Goal: Task Accomplishment & Management: Manage account settings

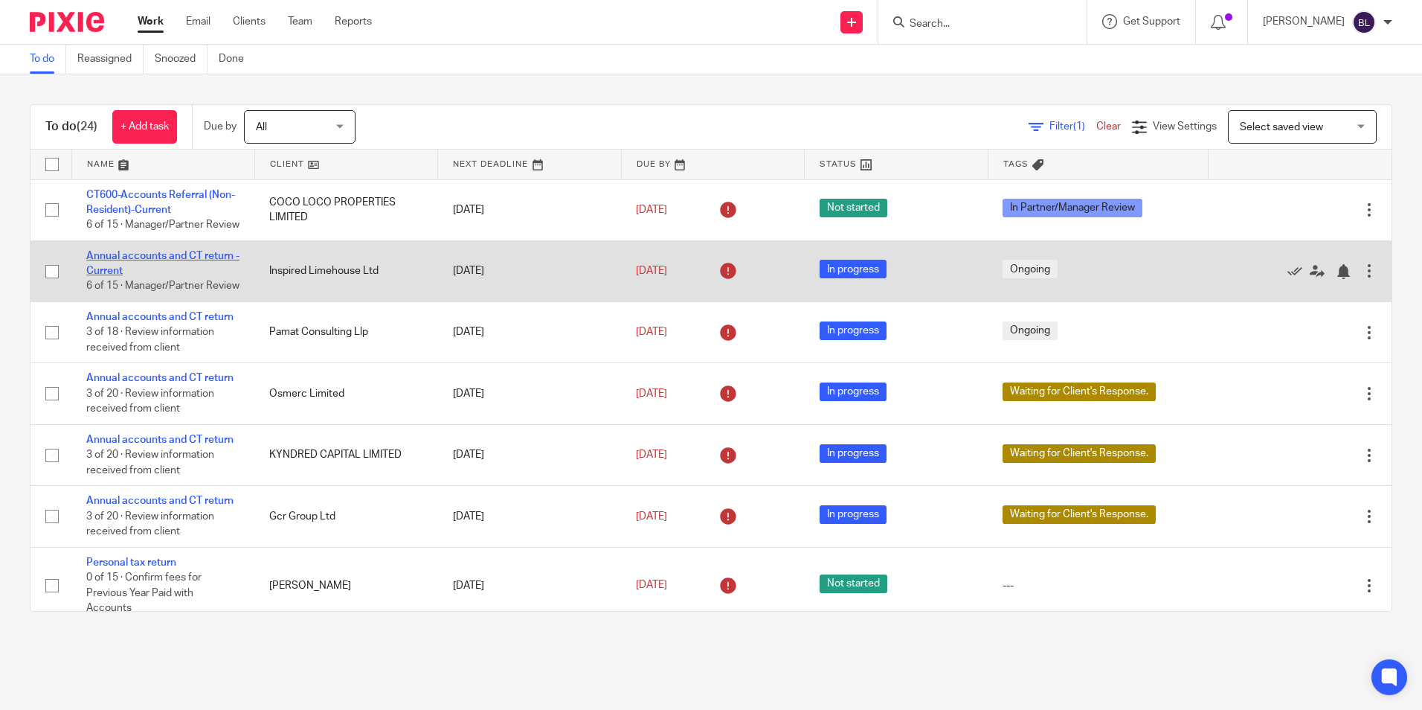
drag, startPoint x: 0, startPoint y: 0, endPoint x: 115, endPoint y: 273, distance: 296.0
click at [115, 273] on link "Annual accounts and CT return - Current" at bounding box center [162, 263] width 153 height 25
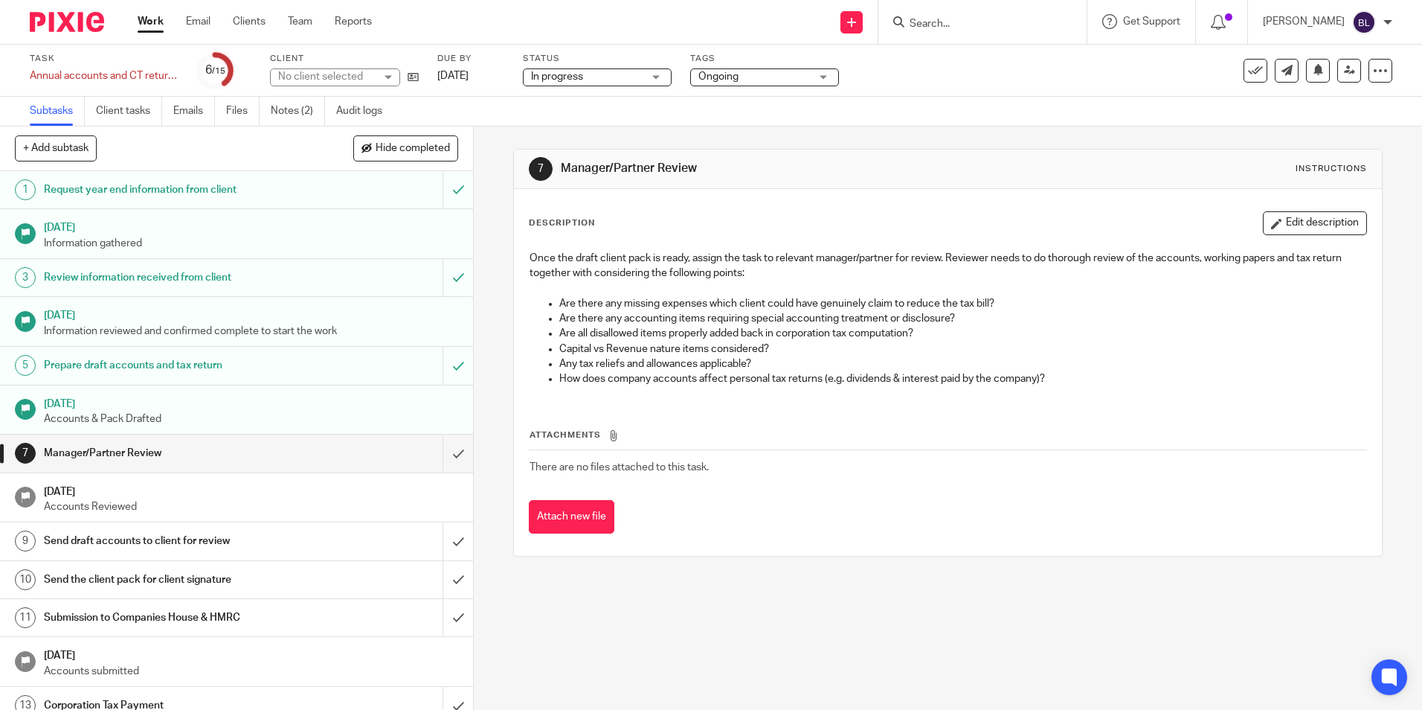
click at [745, 74] on span "Ongoing" at bounding box center [754, 77] width 112 height 16
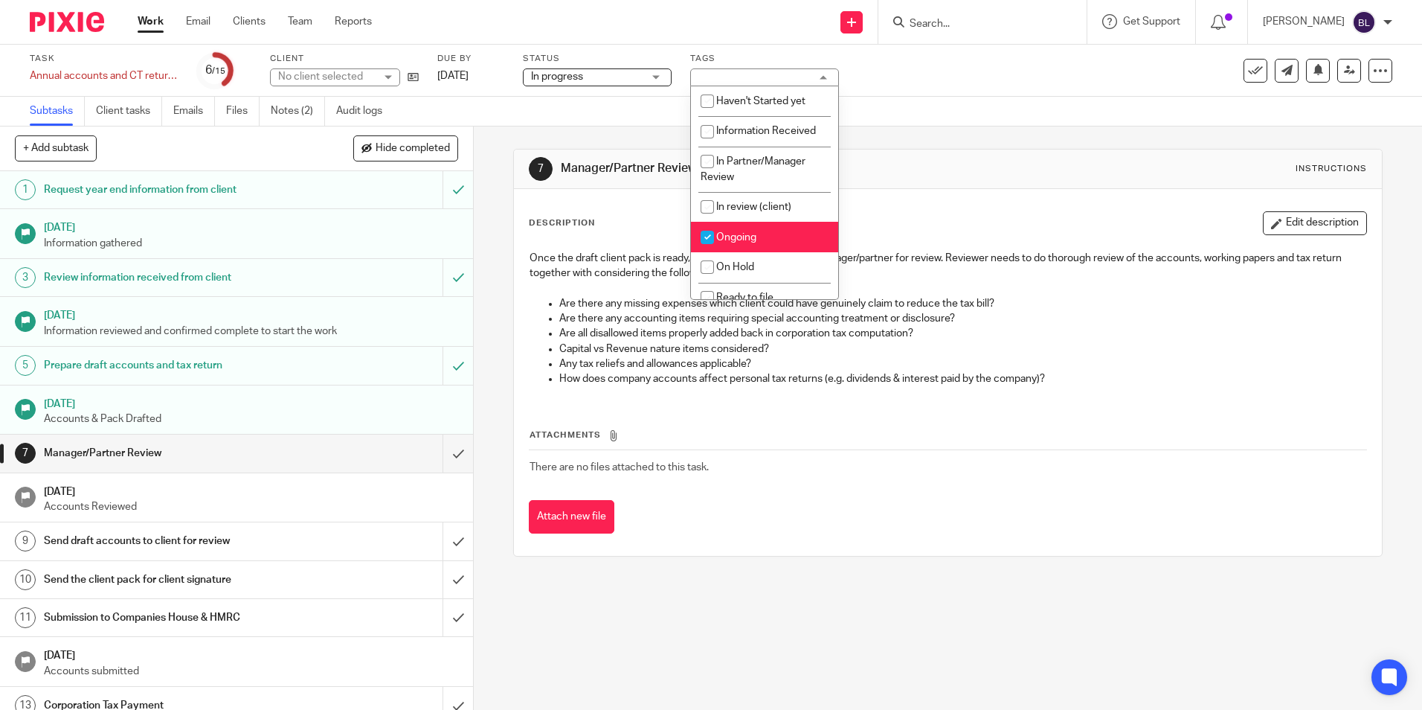
click at [704, 231] on input "checkbox" at bounding box center [707, 237] width 28 height 28
checkbox input "false"
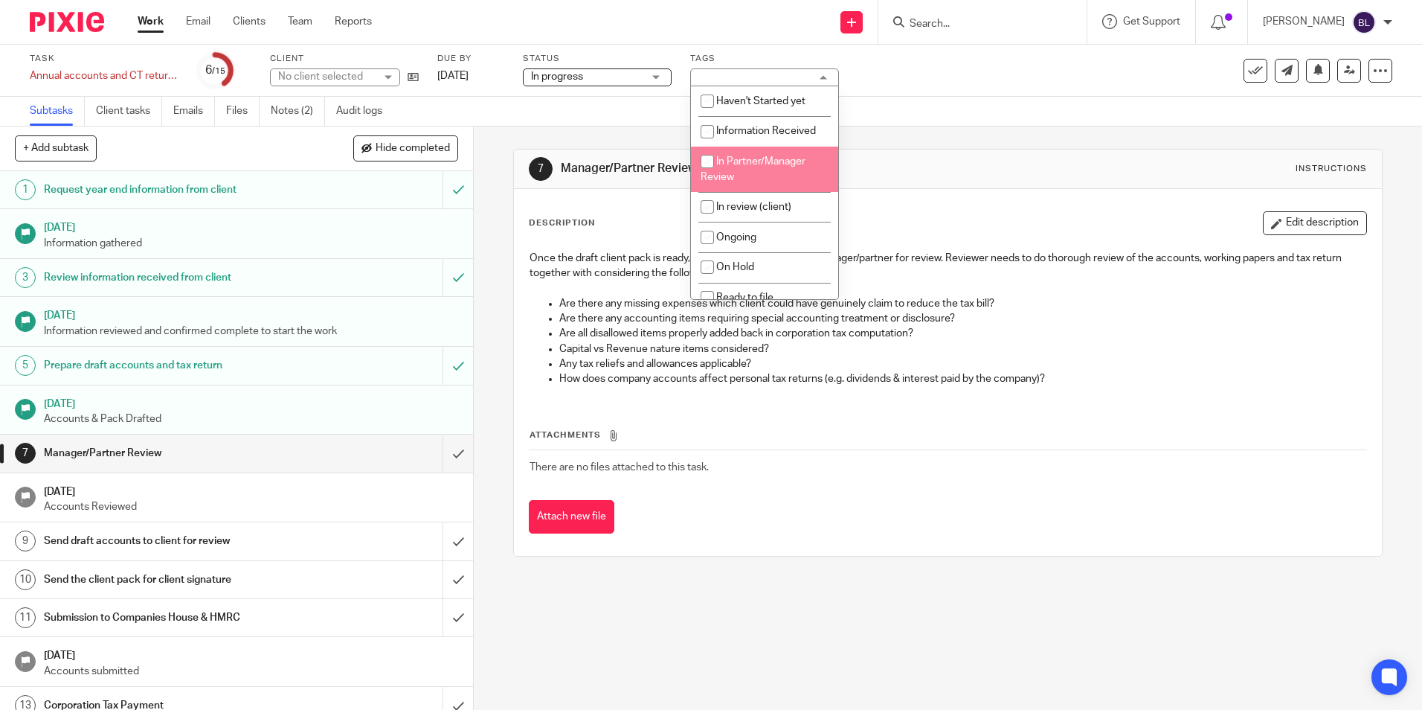
click at [710, 158] on input "checkbox" at bounding box center [707, 161] width 28 height 28
checkbox input "true"
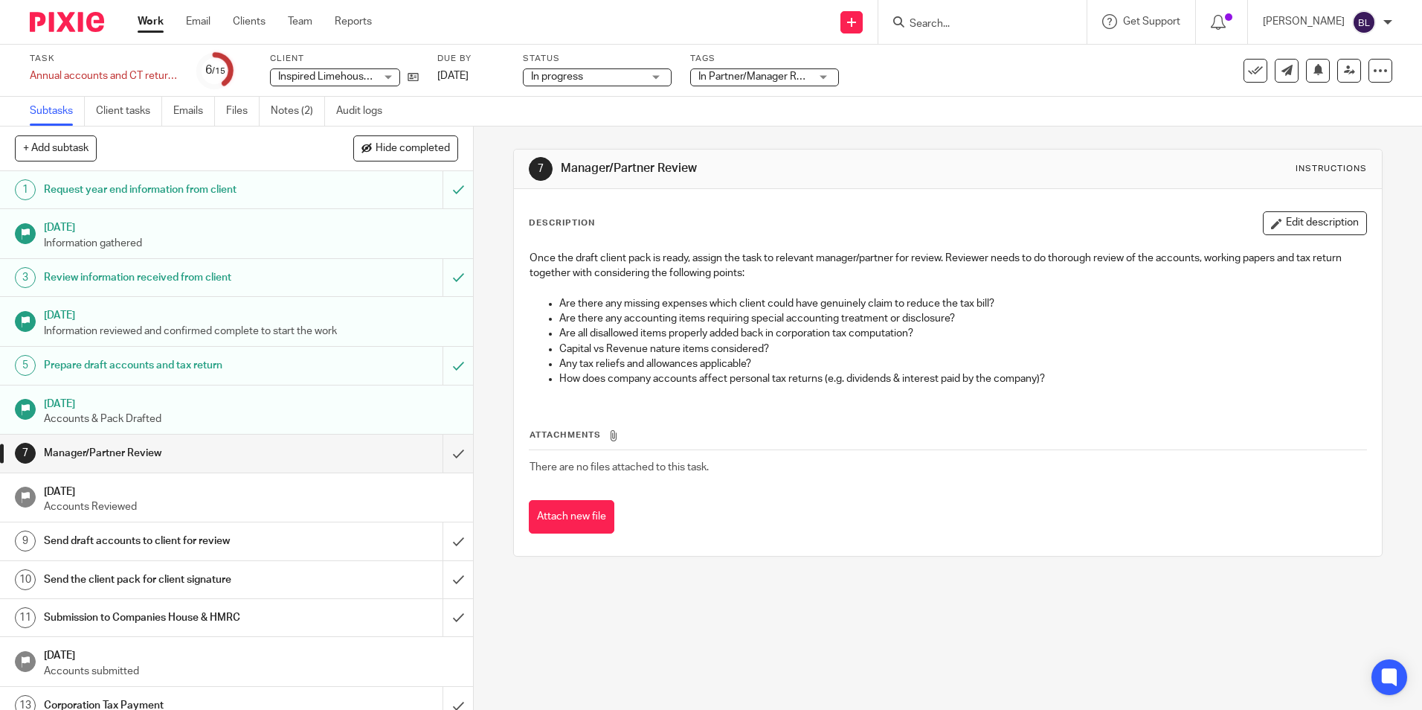
click at [494, 260] on div "7 Manager/Partner Review Instructions Description Edit description Once the dra…" at bounding box center [948, 417] width 948 height 583
click at [335, 449] on div "Manager/Partner Review" at bounding box center [236, 453] width 385 height 22
click at [1346, 66] on link at bounding box center [1349, 71] width 24 height 24
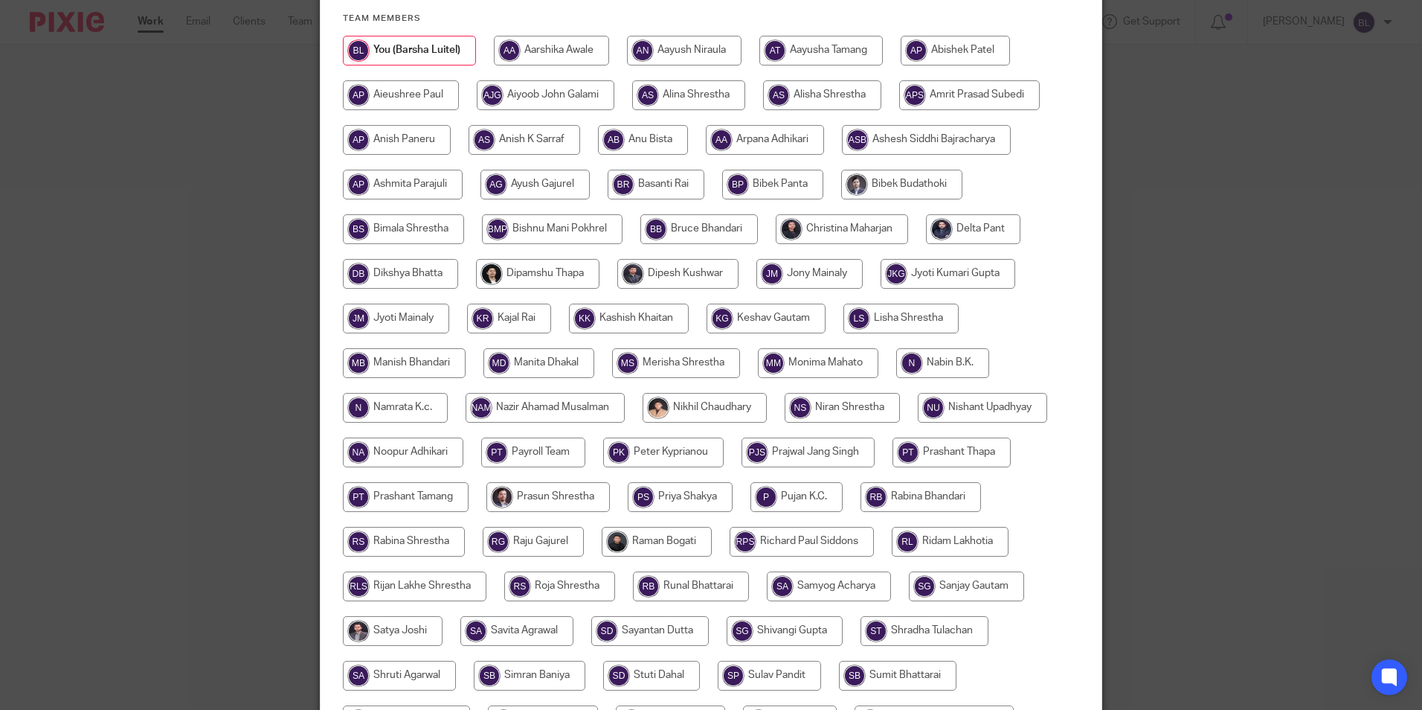
scroll to position [223, 0]
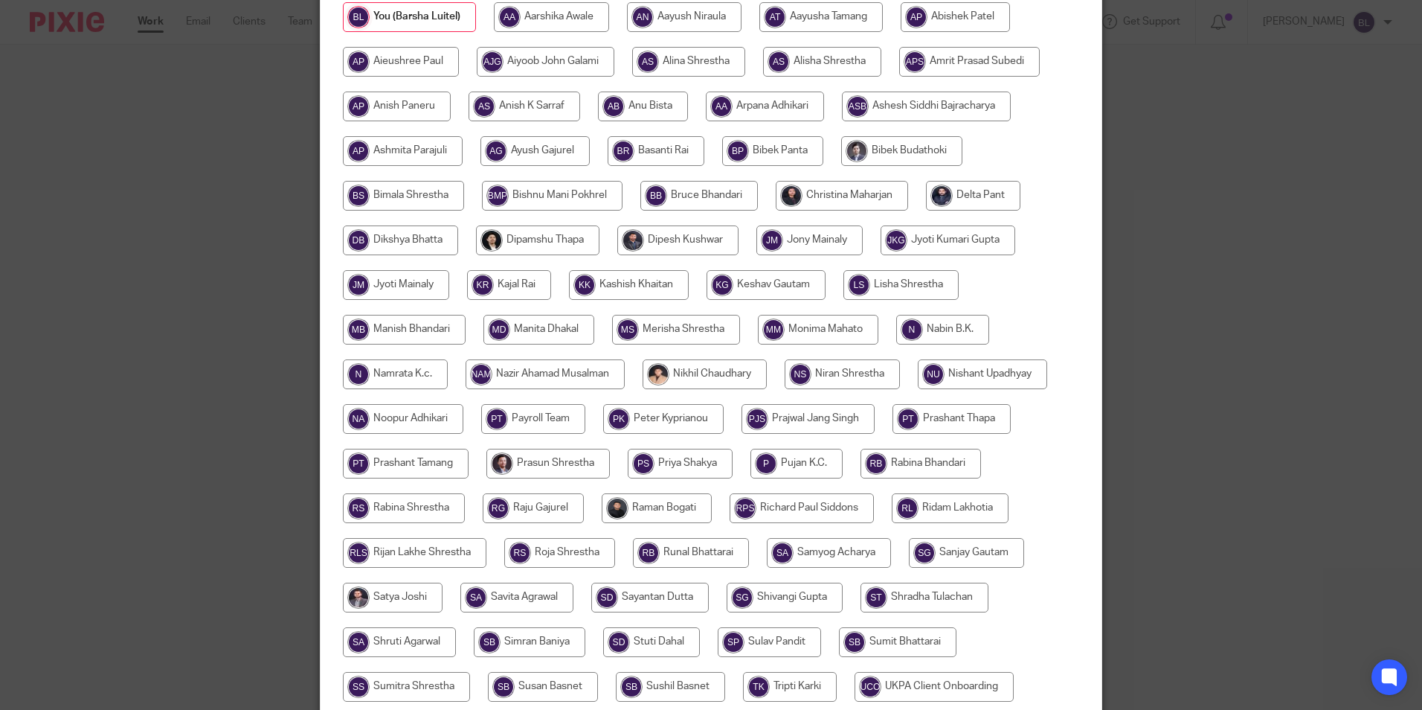
click at [752, 282] on input "radio" at bounding box center [766, 285] width 119 height 30
radio input "true"
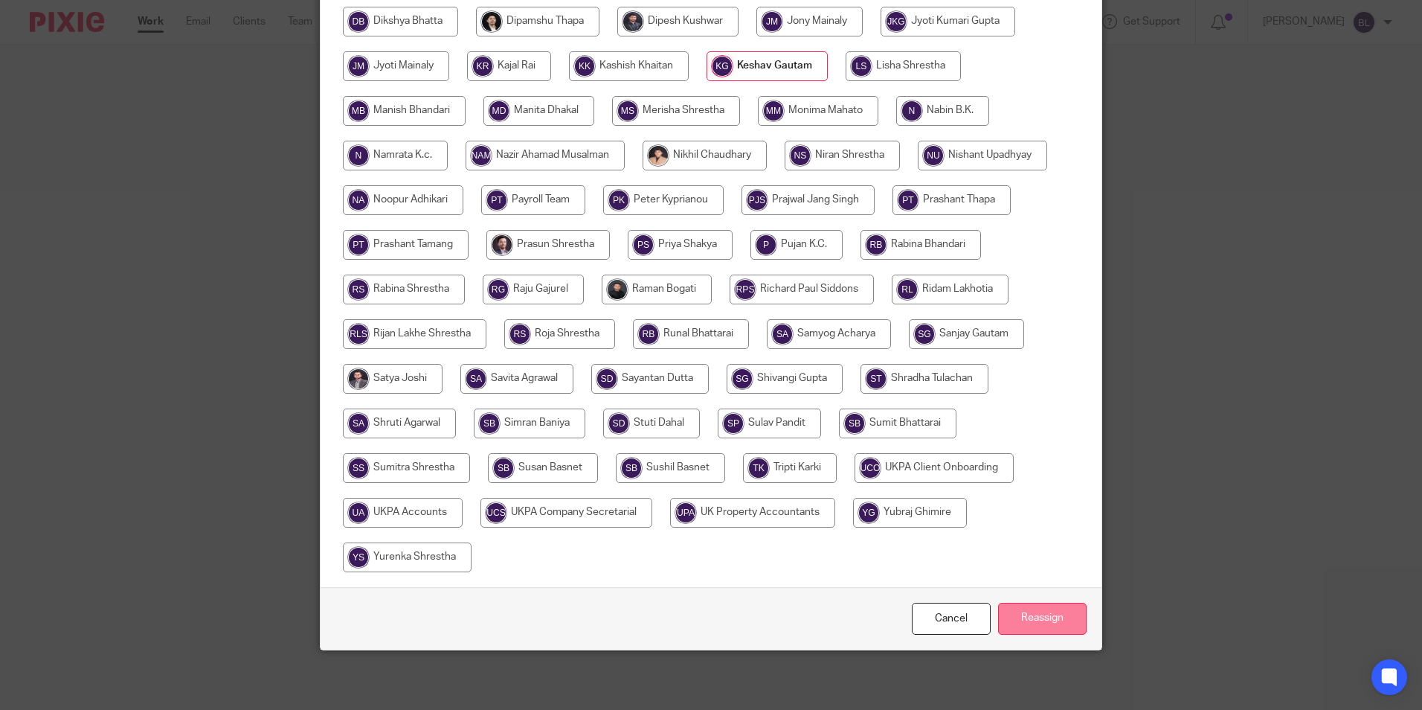
click at [1054, 623] on input "Reassign" at bounding box center [1042, 619] width 89 height 32
